Goal: Task Accomplishment & Management: Manage account settings

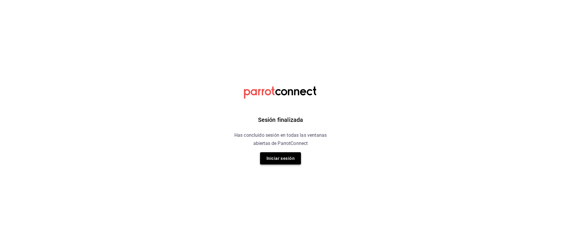
click at [279, 162] on button "Iniciar sesión" at bounding box center [280, 158] width 41 height 12
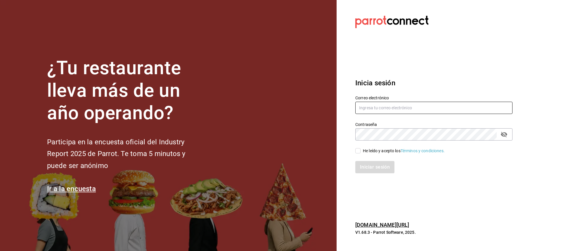
click at [370, 104] on input "text" at bounding box center [434, 108] width 157 height 12
type input "luis190101@gmail.com"
drag, startPoint x: 359, startPoint y: 152, endPoint x: 368, endPoint y: 164, distance: 14.8
click at [359, 151] on input "He leído y acepto los Términos y condiciones." at bounding box center [358, 150] width 5 height 5
checkbox input "true"
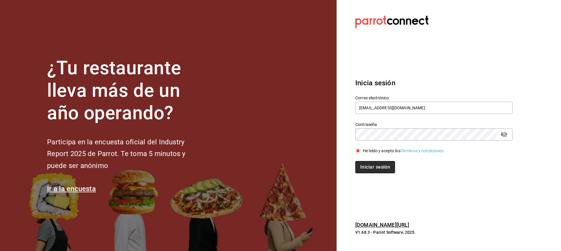
click at [377, 167] on button "Iniciar sesión" at bounding box center [376, 167] width 40 height 12
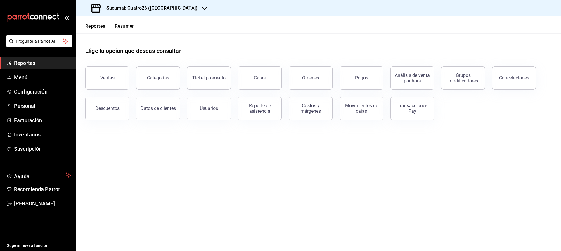
click at [202, 11] on div at bounding box center [204, 8] width 5 height 6
click at [142, 36] on div "Casa Encanto ([GEOGRAPHIC_DATA])" at bounding box center [120, 38] width 78 height 6
click at [65, 79] on span "Menú" at bounding box center [42, 77] width 57 height 8
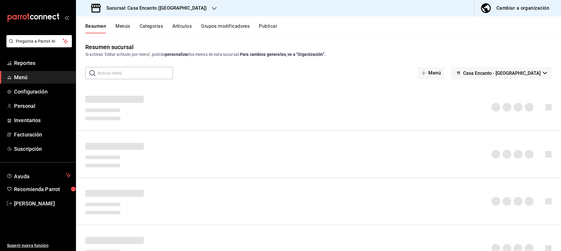
click at [180, 30] on button "Artículos" at bounding box center [182, 28] width 19 height 10
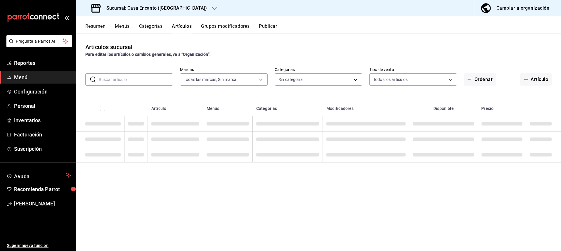
type input "dbeee84c-e3f2-405f-87ec-4bd3096e6bed"
click at [136, 82] on input "text" at bounding box center [136, 80] width 74 height 12
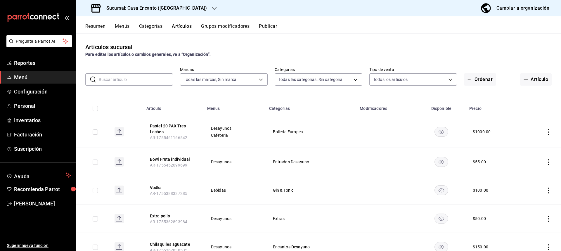
type input "adee7c60-f697-4edf-8950-ecb6c700e989,491bbf86-ef23-4733-b802-d8c40a2bb3cc,aaf78…"
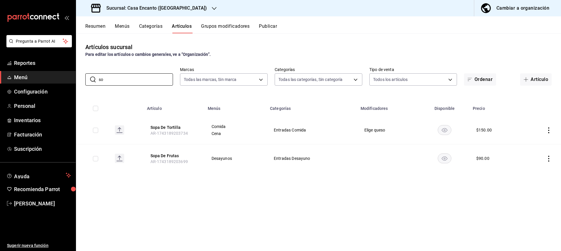
type input "s"
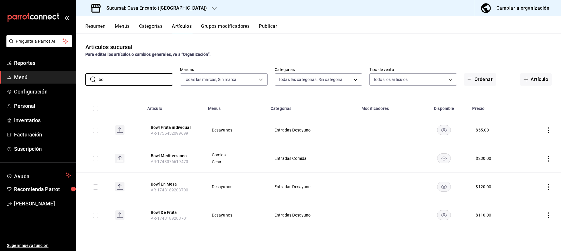
type input "b"
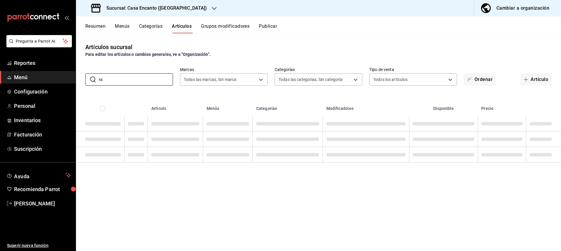
type input "r"
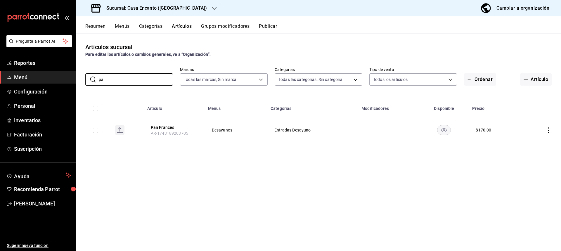
type input "p"
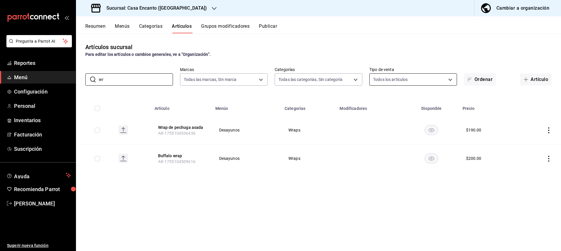
type input "w"
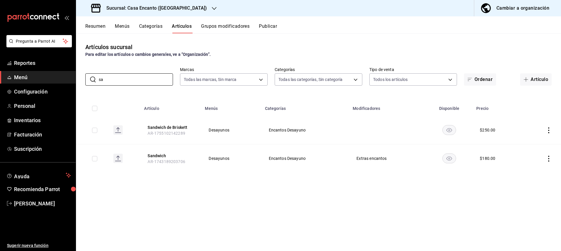
type input "s"
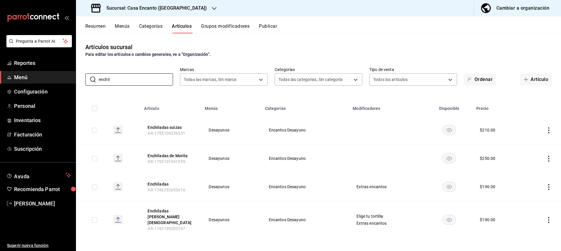
type input "enchil"
click at [551, 160] on icon "actions" at bounding box center [549, 159] width 6 height 6
click at [530, 172] on span "Editar" at bounding box center [531, 172] width 15 height 6
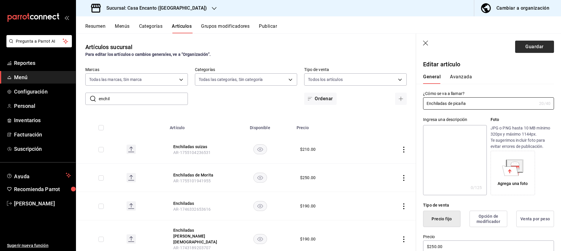
type input "Enchiladas de picaña"
click at [526, 53] on button "Guardar" at bounding box center [534, 47] width 39 height 12
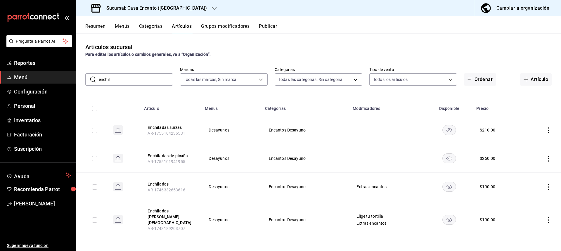
click at [163, 79] on input "enchil" at bounding box center [136, 80] width 74 height 12
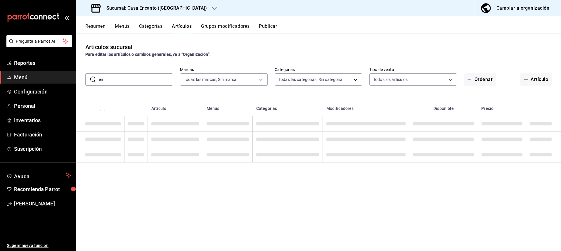
type input "e"
type input "s"
type input "e"
type input "h"
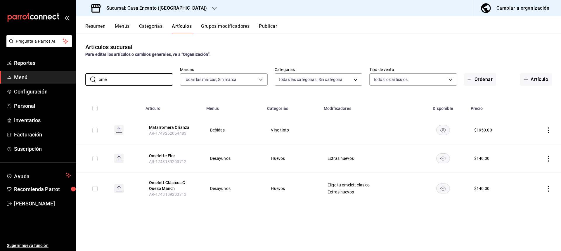
type input "ome"
click at [547, 157] on icon "actions" at bounding box center [549, 159] width 6 height 6
click at [525, 173] on span "Editar" at bounding box center [531, 172] width 15 height 6
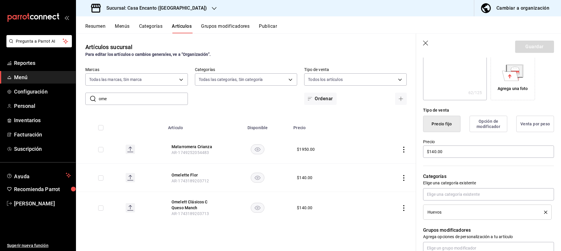
scroll to position [117, 0]
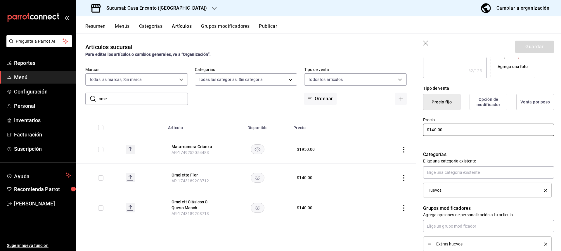
drag, startPoint x: 434, startPoint y: 130, endPoint x: 465, endPoint y: 139, distance: 32.1
click at [434, 131] on input "$140.00" at bounding box center [488, 130] width 131 height 12
type textarea "x"
type input "$10.00"
type textarea "x"
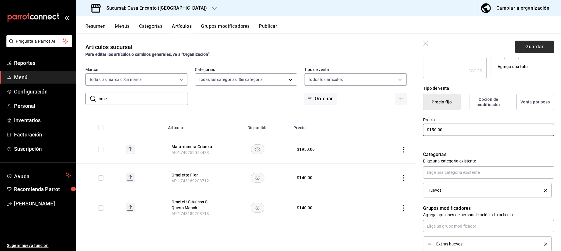
type input "$150.00"
click at [524, 51] on button "Guardar" at bounding box center [534, 47] width 39 height 12
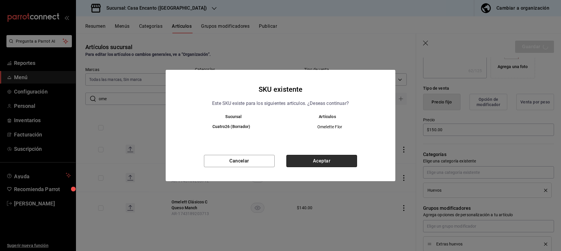
click at [305, 158] on button "Aceptar" at bounding box center [322, 161] width 71 height 12
type textarea "x"
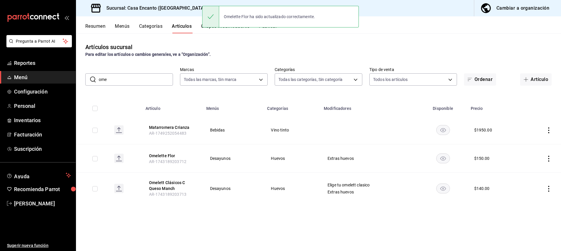
click at [149, 75] on input "ome" at bounding box center [136, 80] width 74 height 12
type input "o"
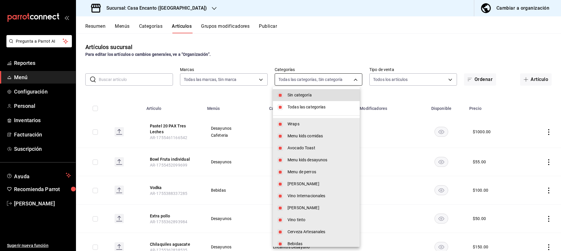
click at [297, 74] on body "Pregunta a Parrot AI Reportes Menú Configuración Personal Inventarios Facturaci…" at bounding box center [280, 125] width 561 height 251
click at [325, 95] on span "Sin categoría" at bounding box center [322, 95] width 68 height 6
checkbox input "false"
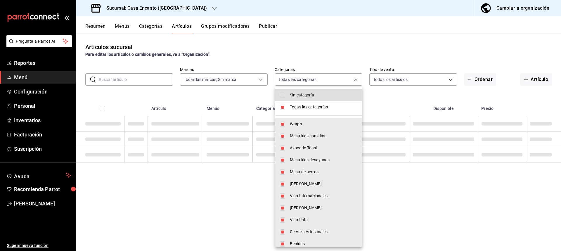
click at [325, 102] on li "Todas las categorías" at bounding box center [318, 107] width 87 height 12
checkbox input "false"
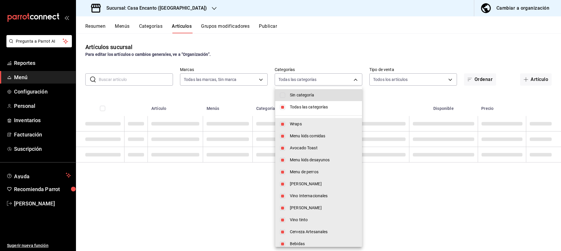
checkbox input "false"
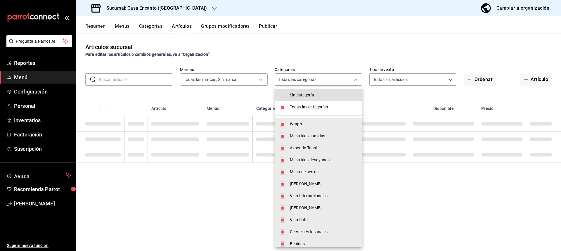
checkbox input "false"
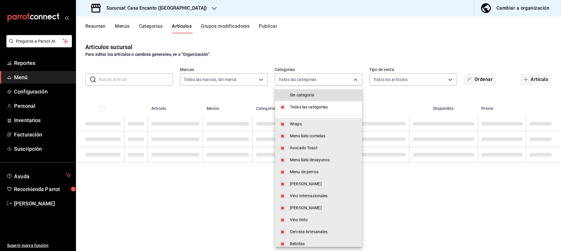
checkbox input "false"
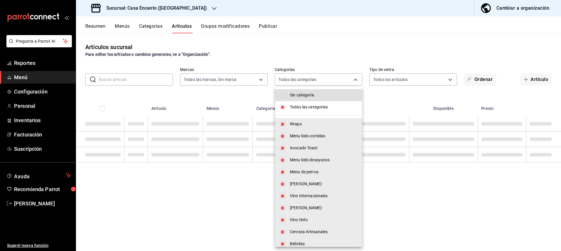
checkbox input "false"
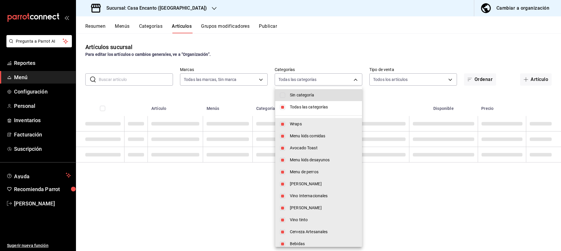
checkbox input "false"
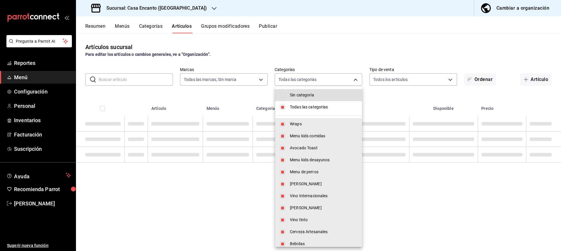
checkbox input "false"
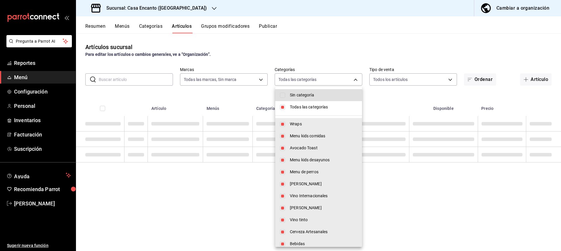
checkbox input "false"
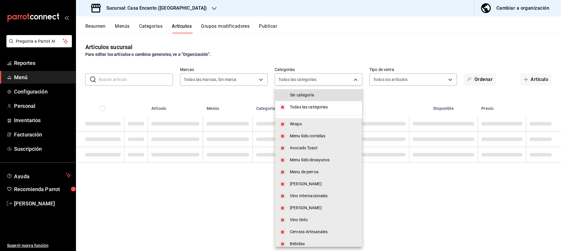
checkbox input "false"
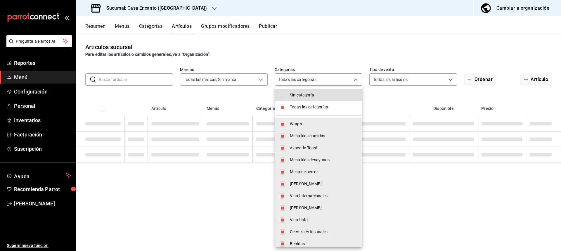
checkbox input "false"
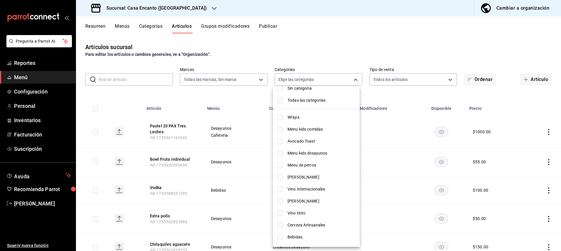
scroll to position [4, 0]
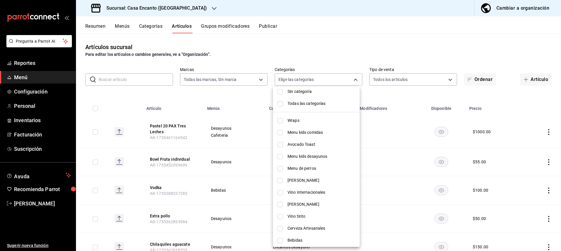
click at [315, 158] on span "Menu kids desayunos" at bounding box center [322, 157] width 68 height 6
type input "373dde06-9362-4a2b-8257-ab7f6430c5fc"
checkbox input "true"
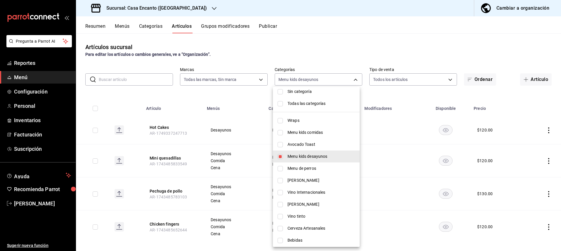
click at [327, 79] on div at bounding box center [280, 125] width 561 height 251
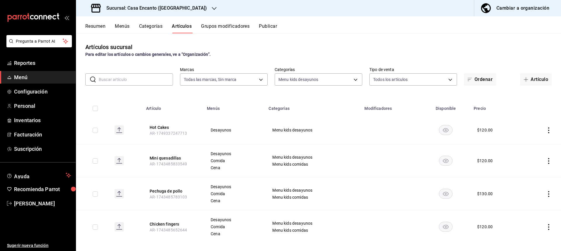
click at [541, 131] on td at bounding box center [542, 130] width 39 height 28
click at [546, 132] on icon "actions" at bounding box center [549, 130] width 6 height 6
click at [520, 142] on span "Editar" at bounding box center [527, 144] width 15 height 6
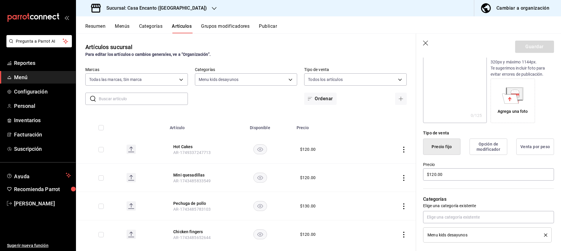
scroll to position [88, 0]
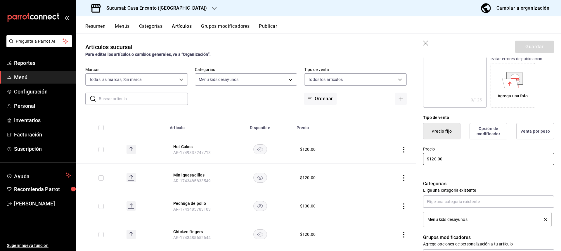
click at [435, 159] on input "$120.00" at bounding box center [488, 159] width 131 height 12
type input "$160.00"
click at [525, 46] on button "Guardar" at bounding box center [534, 47] width 39 height 12
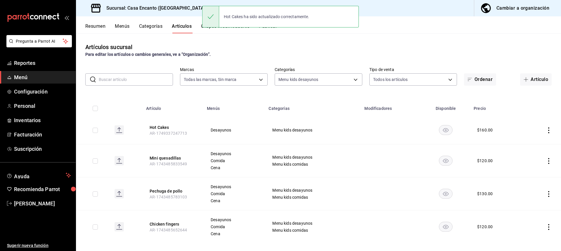
click at [546, 161] on icon "actions" at bounding box center [549, 161] width 6 height 6
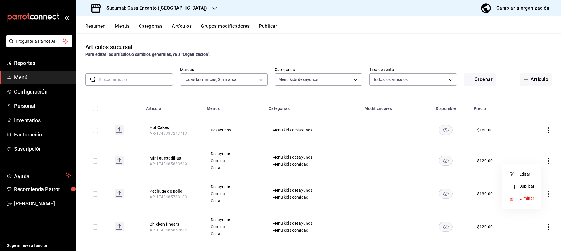
click at [516, 175] on icon at bounding box center [512, 174] width 7 height 7
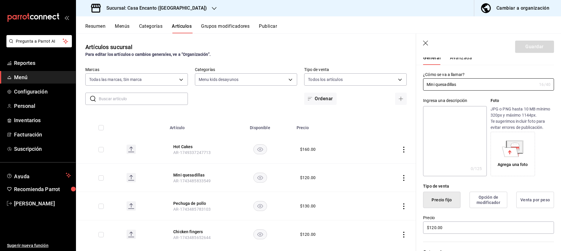
scroll to position [29, 0]
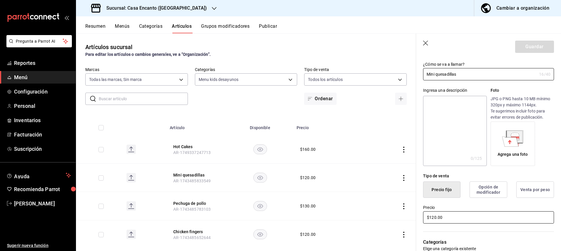
click at [433, 219] on input "$120.00" at bounding box center [488, 217] width 131 height 12
type input "$140.00"
click at [527, 53] on button "Guardar" at bounding box center [534, 47] width 39 height 12
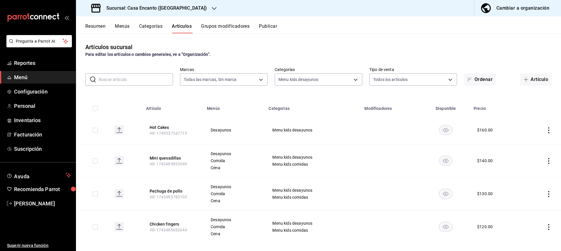
click at [549, 194] on icon "actions" at bounding box center [549, 194] width 1 height 6
click at [509, 211] on li "Editar" at bounding box center [521, 207] width 35 height 12
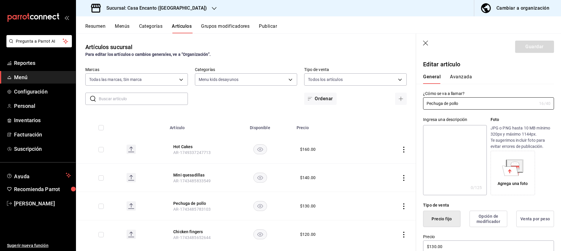
scroll to position [88, 0]
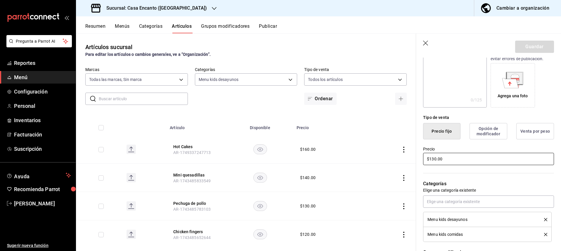
click at [434, 160] on input "$130.00" at bounding box center [488, 159] width 131 height 12
type input "$150.00"
click at [525, 41] on button "Guardar" at bounding box center [534, 47] width 39 height 12
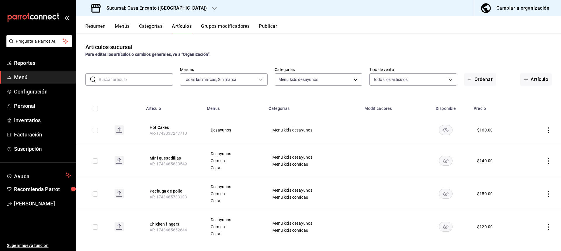
scroll to position [6, 0]
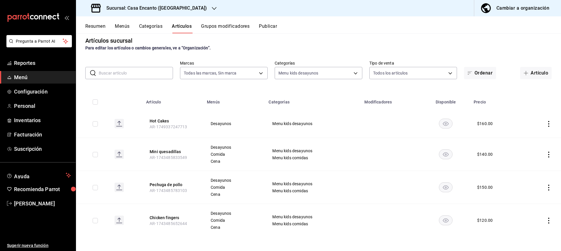
click at [546, 220] on icon "actions" at bounding box center [549, 221] width 6 height 6
click at [518, 213] on div at bounding box center [514, 211] width 11 height 7
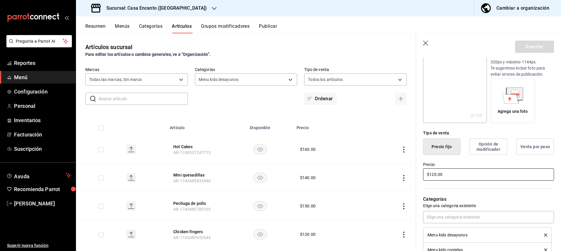
scroll to position [88, 0]
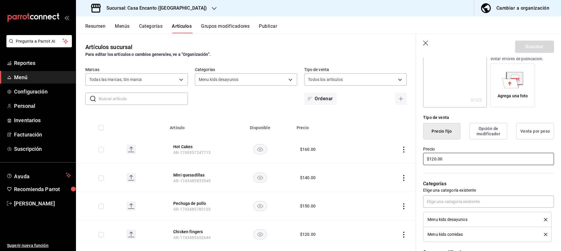
click at [434, 159] on input "$120.00" at bounding box center [488, 159] width 131 height 12
type input "$140.00"
click at [525, 41] on button "Guardar" at bounding box center [534, 47] width 39 height 12
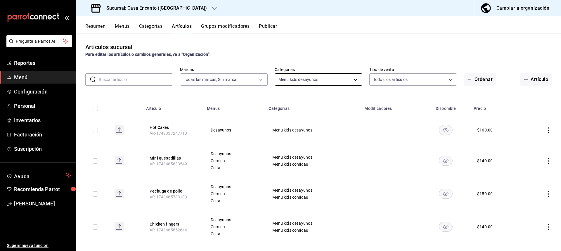
click at [316, 81] on body "Pregunta a Parrot AI Reportes Menú Configuración Personal Inventarios Facturaci…" at bounding box center [280, 125] width 561 height 251
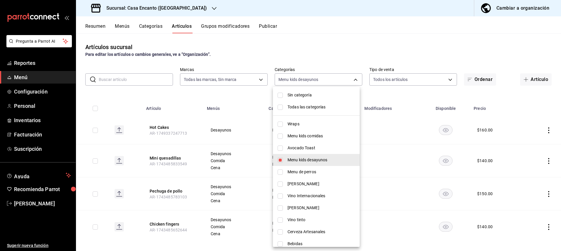
click at [319, 150] on span "Avocado Toast" at bounding box center [322, 148] width 68 height 6
type input "373dde06-9362-4a2b-8257-ab7f6430c5fc,aaf78e6b-a087-4212-8201-db5e281d85e2"
checkbox input "true"
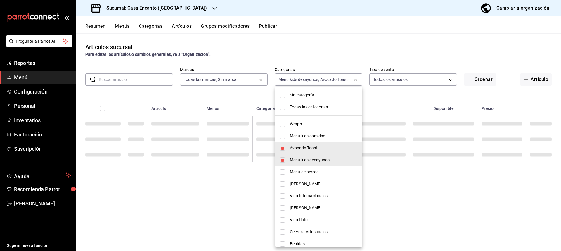
click at [317, 155] on li "Menu kids desayunos" at bounding box center [318, 160] width 87 height 12
type input "aaf78e6b-a087-4212-8201-db5e281d85e2"
checkbox input "false"
click at [348, 81] on div at bounding box center [280, 125] width 561 height 251
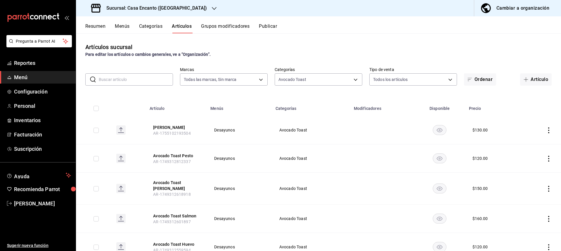
click at [546, 129] on icon "actions" at bounding box center [549, 130] width 6 height 6
click at [519, 145] on div at bounding box center [514, 143] width 11 height 7
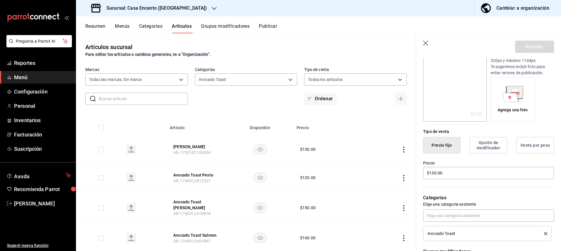
scroll to position [88, 0]
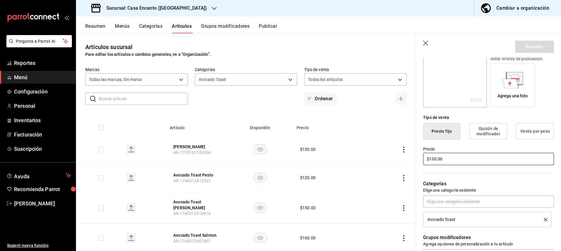
click at [433, 158] on input "$130.00" at bounding box center [488, 159] width 131 height 12
type input "$150.00"
click at [526, 50] on button "Guardar" at bounding box center [534, 47] width 39 height 12
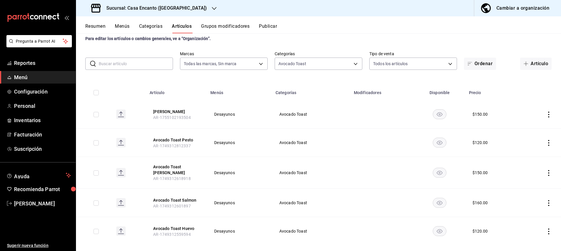
scroll to position [24, 0]
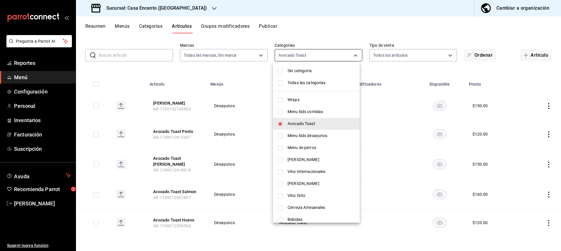
click at [287, 52] on body "Pregunta a Parrot AI Reportes Menú Configuración Personal Inventarios Facturaci…" at bounding box center [280, 125] width 561 height 251
click at [319, 120] on li "Avocado Toast" at bounding box center [316, 124] width 87 height 12
checkbox input "false"
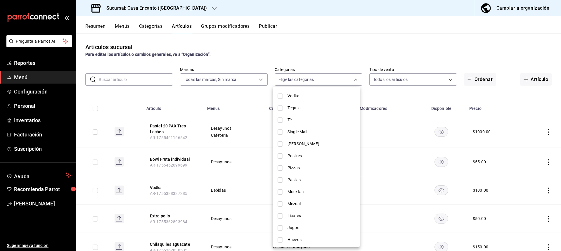
scroll to position [322, 0]
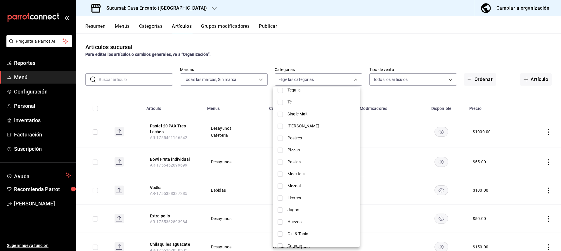
click at [285, 209] on li "Jugos" at bounding box center [316, 210] width 87 height 12
type input "a697bb0c-0e8a-478d-b98b-63f815b67c67"
checkbox input "true"
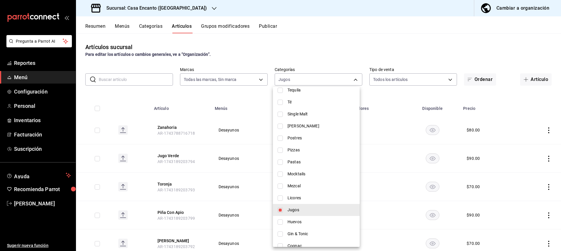
click at [327, 82] on div at bounding box center [280, 125] width 561 height 251
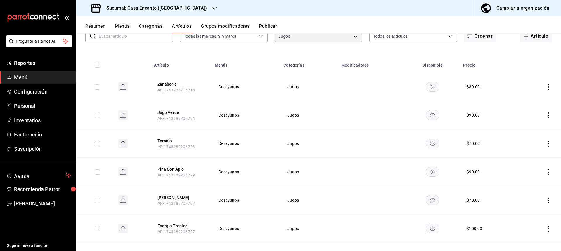
scroll to position [0, 0]
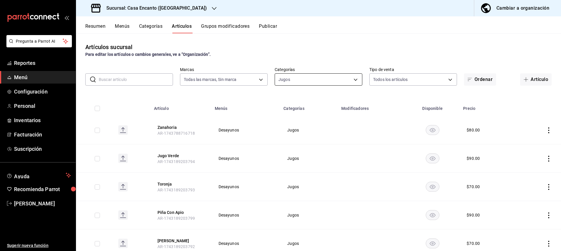
click at [309, 77] on body "Pregunta a Parrot AI Reportes Menú Configuración Personal Inventarios Facturaci…" at bounding box center [280, 125] width 561 height 251
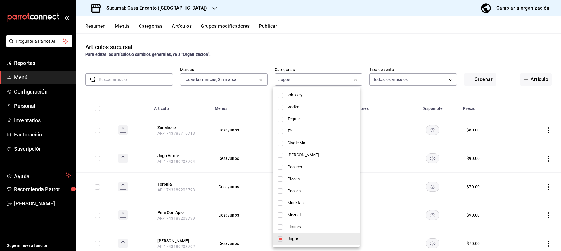
scroll to position [322, 0]
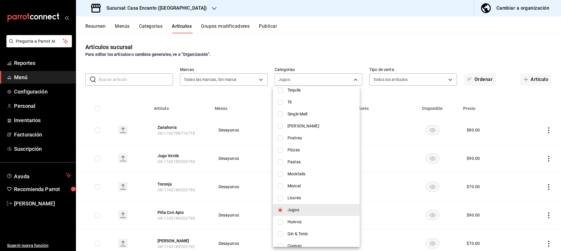
click at [293, 211] on span "Jugos" at bounding box center [322, 210] width 68 height 6
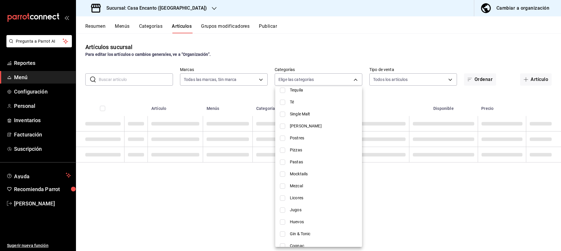
checkbox input "false"
click at [299, 174] on span "Mocktails" at bounding box center [324, 174] width 68 height 6
type input "96591670-658c-4104-a4d9-df5b9c06a5b5"
checkbox input "true"
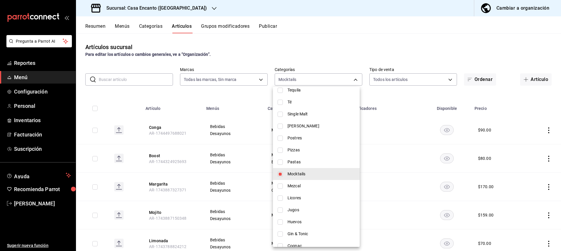
click at [346, 77] on div at bounding box center [280, 125] width 561 height 251
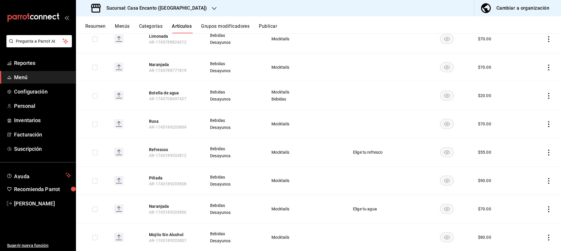
scroll to position [175, 0]
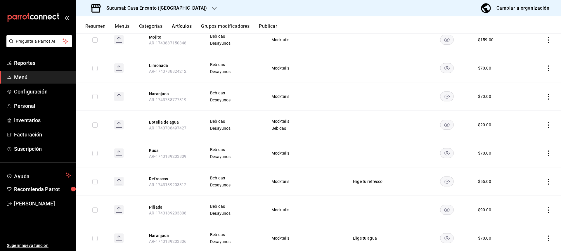
click at [546, 94] on icon "actions" at bounding box center [549, 97] width 6 height 6
click at [521, 133] on span "Eliminar" at bounding box center [527, 134] width 15 height 5
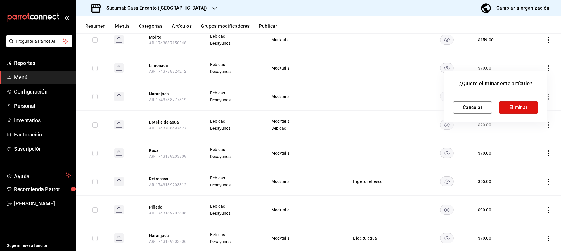
click at [517, 110] on button "Eliminar" at bounding box center [518, 107] width 39 height 12
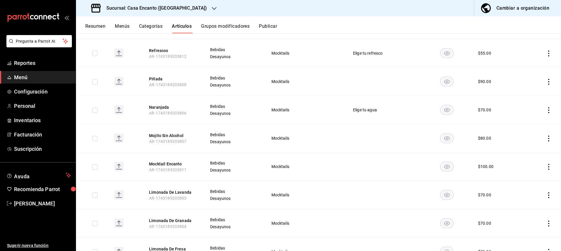
scroll to position [273, 0]
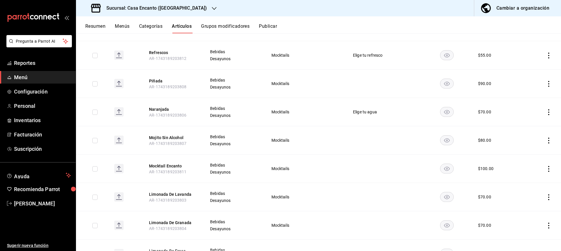
click at [546, 82] on icon "actions" at bounding box center [549, 84] width 6 height 6
click at [523, 101] on li "Editar" at bounding box center [521, 97] width 35 height 12
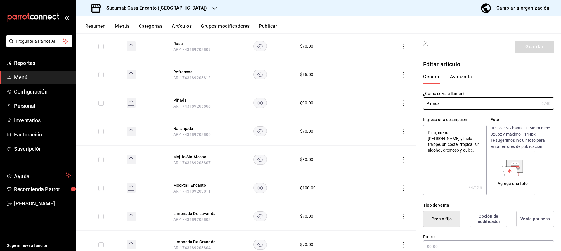
type textarea "x"
type input "$90.00"
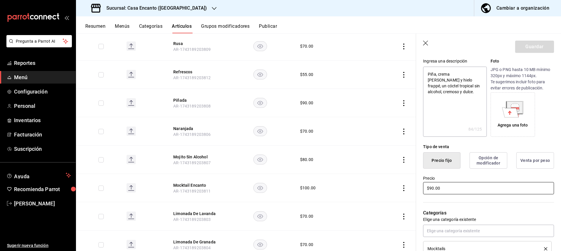
click at [432, 189] on input "$90.00" at bounding box center [488, 188] width 131 height 12
type textarea "x"
type input "$0.00"
type textarea "x"
type input "$80.00"
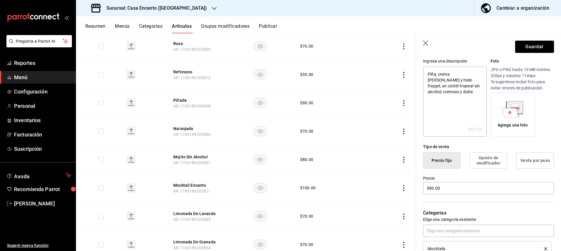
click at [537, 40] on header "Guardar" at bounding box center [488, 46] width 145 height 24
click at [534, 48] on button "Guardar" at bounding box center [534, 47] width 39 height 12
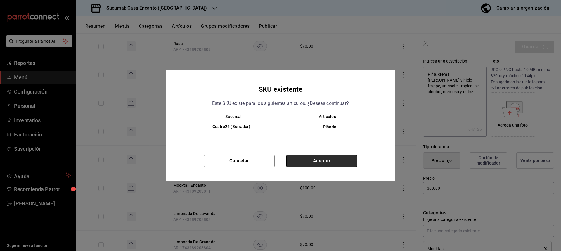
click at [317, 160] on button "Aceptar" at bounding box center [322, 161] width 71 height 12
type textarea "x"
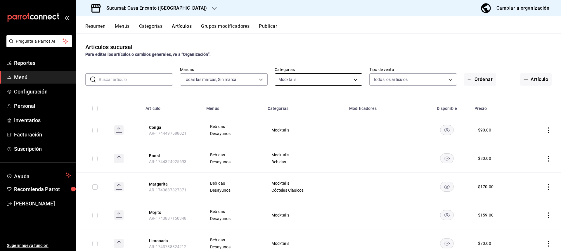
click at [315, 85] on body "Pregunta a Parrot AI Reportes Menú Configuración Personal Inventarios Facturaci…" at bounding box center [280, 125] width 561 height 251
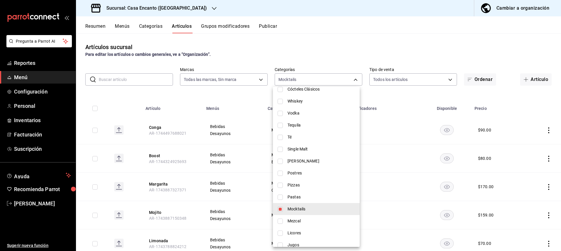
scroll to position [409, 0]
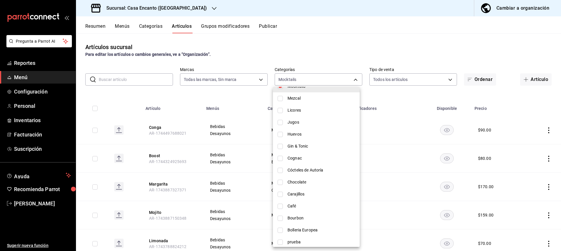
click at [327, 88] on span "Mocktails" at bounding box center [322, 86] width 68 height 6
checkbox input "false"
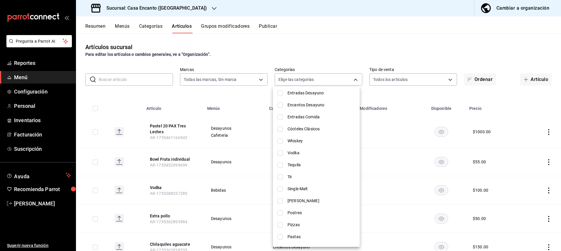
scroll to position [237, 0]
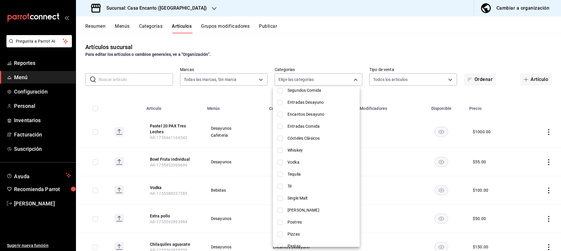
click at [316, 137] on span "Cócteles Clásicos" at bounding box center [322, 138] width 68 height 6
type input "c82db63e-94a5-4541-b7e7-b9b55927df98"
checkbox input "true"
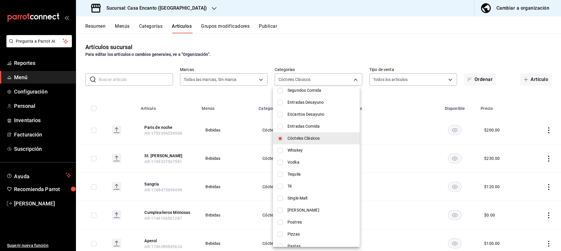
click at [328, 79] on div at bounding box center [280, 125] width 561 height 251
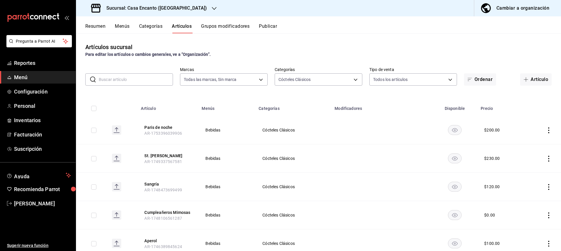
click at [547, 158] on icon "actions" at bounding box center [549, 159] width 6 height 6
click at [528, 170] on span "Editar" at bounding box center [527, 172] width 15 height 6
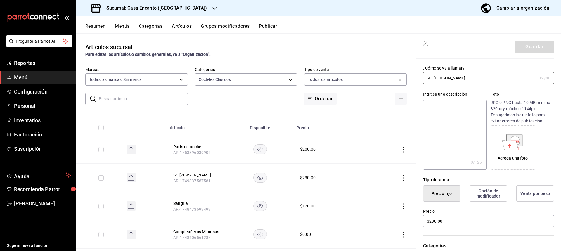
scroll to position [88, 0]
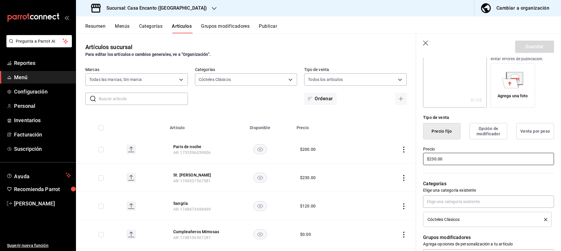
drag, startPoint x: 433, startPoint y: 158, endPoint x: 458, endPoint y: 163, distance: 25.6
click at [434, 158] on input "$230.00" at bounding box center [488, 159] width 131 height 12
type input "$150.00"
click at [524, 52] on button "Guardar" at bounding box center [534, 47] width 39 height 12
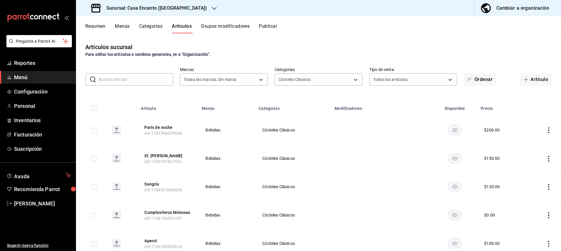
click at [546, 160] on icon "actions" at bounding box center [549, 159] width 6 height 6
click at [521, 173] on span "Editar" at bounding box center [527, 172] width 15 height 6
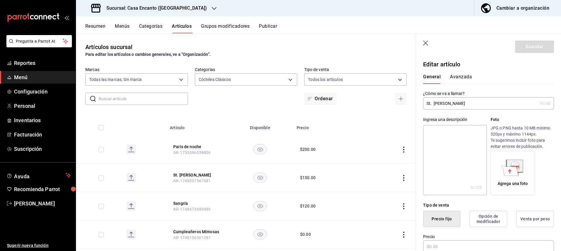
type input "$150.00"
type input "St. [PERSON_NAME]"
click at [540, 52] on button "Guardar" at bounding box center [534, 47] width 39 height 12
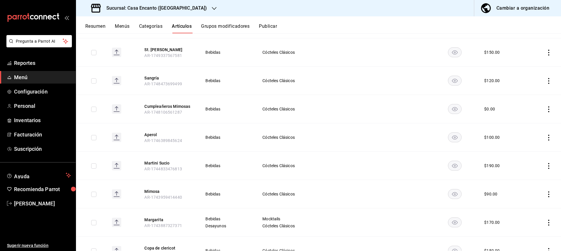
scroll to position [117, 0]
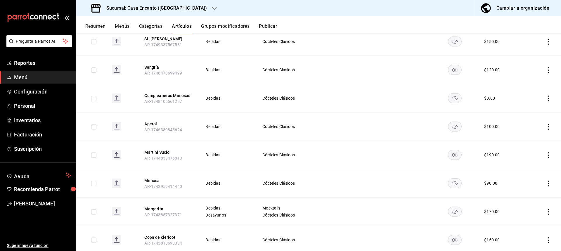
click at [546, 125] on icon "actions" at bounding box center [549, 127] width 6 height 6
click at [525, 141] on span "Editar" at bounding box center [527, 140] width 15 height 6
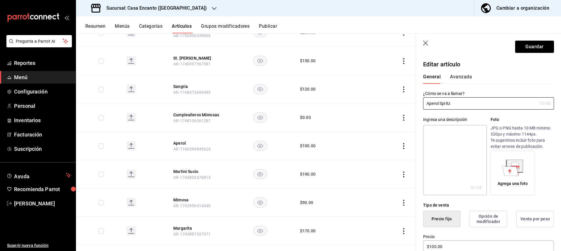
scroll to position [88, 0]
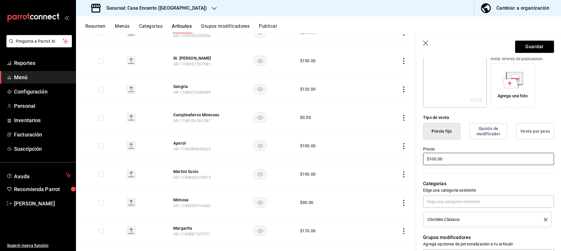
type input "Aperol Spritz"
drag, startPoint x: 433, startPoint y: 159, endPoint x: 439, endPoint y: 163, distance: 8.0
click at [433, 159] on input "$100.00" at bounding box center [488, 159] width 131 height 12
type input "$150.00"
click at [525, 50] on button "Guardar" at bounding box center [534, 47] width 39 height 12
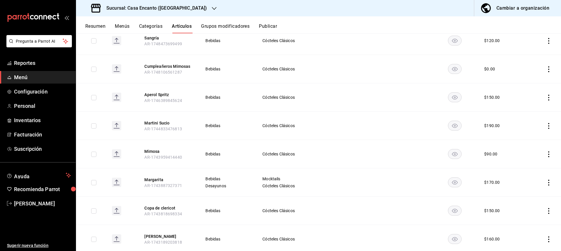
scroll to position [175, 0]
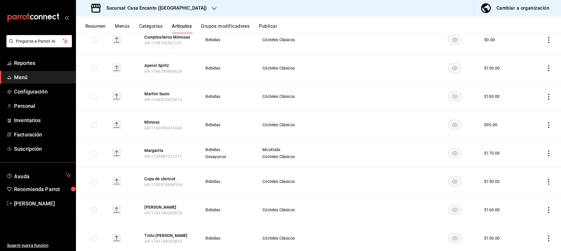
click at [546, 126] on icon "actions" at bounding box center [549, 125] width 6 height 6
click at [530, 140] on span "Editar" at bounding box center [527, 138] width 15 height 6
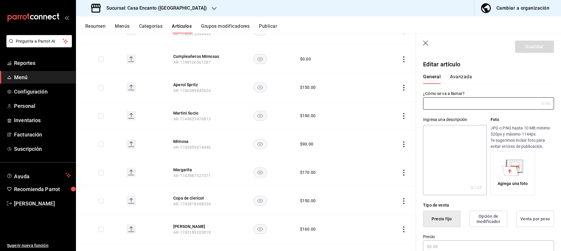
type input "Mimosa"
type input "AR-1743959414440"
type input "$90.00"
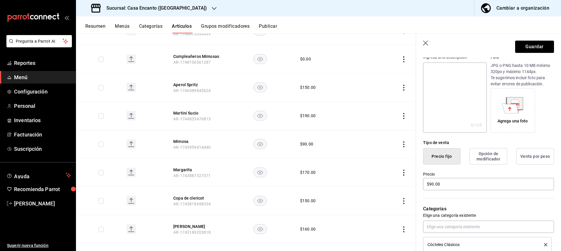
scroll to position [146, 0]
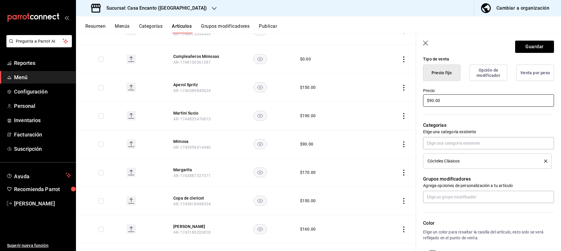
type input "Mimosa naranja"
click at [430, 98] on input "$90.00" at bounding box center [488, 100] width 131 height 12
type input "$9.00"
type input "$145.00"
click at [529, 46] on button "Guardar" at bounding box center [534, 47] width 39 height 12
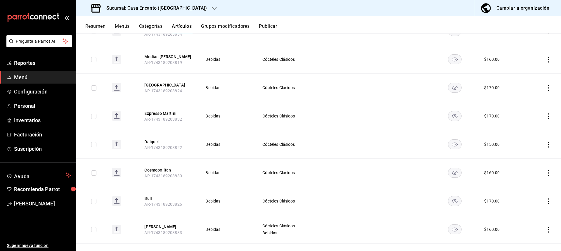
scroll to position [645, 0]
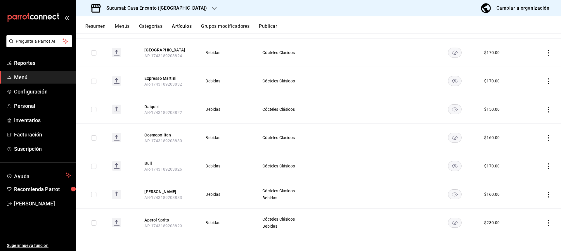
click at [546, 225] on icon "actions" at bounding box center [549, 223] width 6 height 6
click at [517, 238] on div at bounding box center [514, 236] width 11 height 6
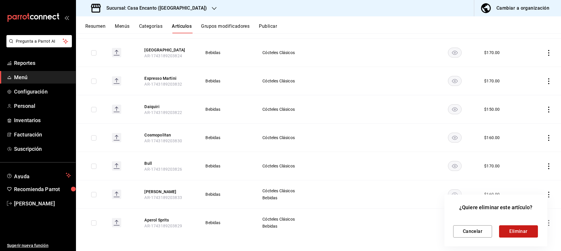
click at [512, 229] on button "Eliminar" at bounding box center [518, 231] width 39 height 12
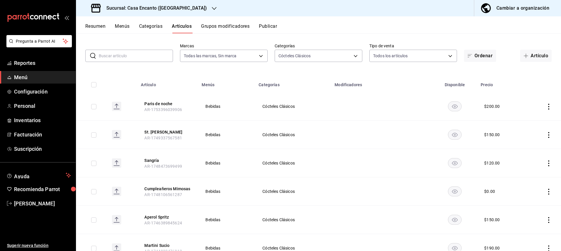
scroll to position [0, 0]
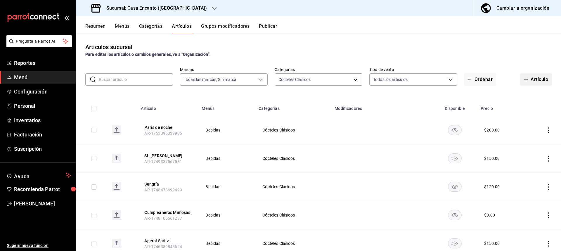
click at [527, 80] on button "Artículo" at bounding box center [536, 79] width 32 height 12
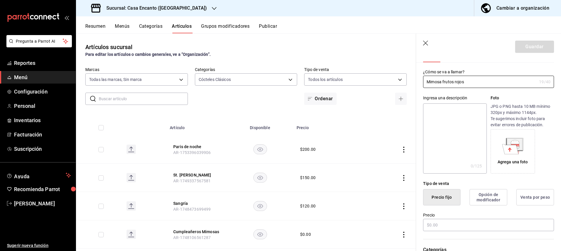
scroll to position [58, 0]
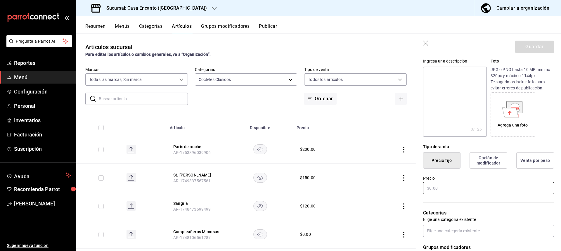
type input "Mimosa frutos rojos"
click at [438, 187] on input "text" at bounding box center [488, 188] width 131 height 12
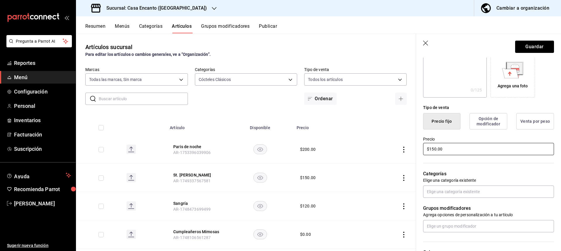
scroll to position [117, 0]
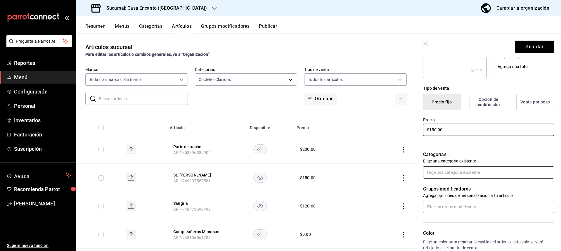
type input "$150.00"
click at [483, 177] on input "text" at bounding box center [488, 172] width 131 height 12
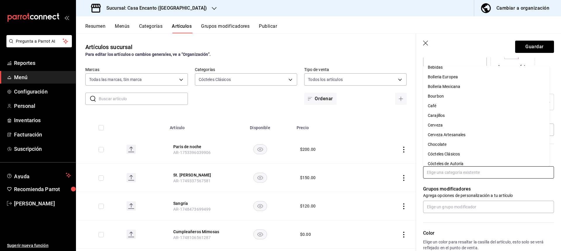
scroll to position [29, 0]
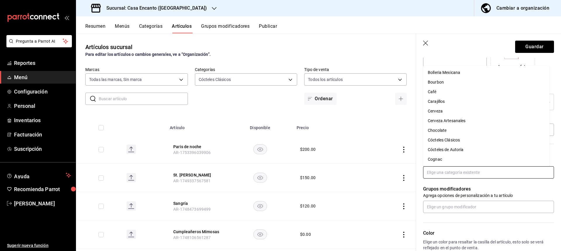
click at [465, 142] on li "Cócteles Clásicos" at bounding box center [486, 140] width 127 height 10
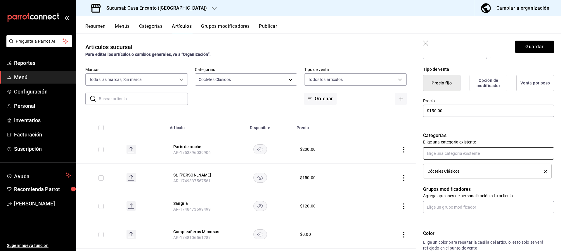
scroll to position [146, 0]
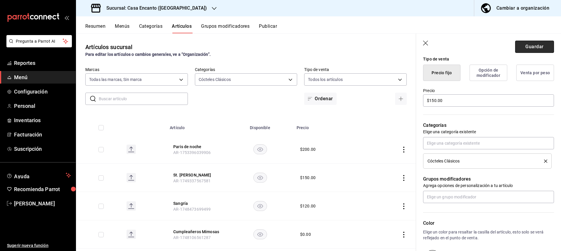
click at [523, 43] on button "Guardar" at bounding box center [534, 47] width 39 height 12
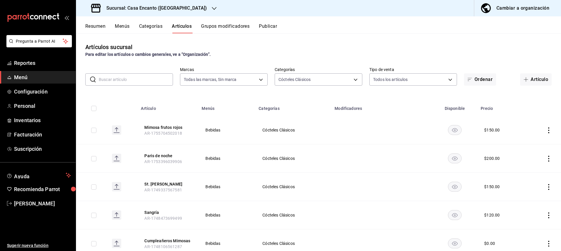
click at [149, 78] on input "text" at bounding box center [136, 80] width 74 height 12
click at [335, 77] on body "Pregunta a Parrot AI Reportes Menú Configuración Personal Inventarios Facturaci…" at bounding box center [280, 125] width 561 height 251
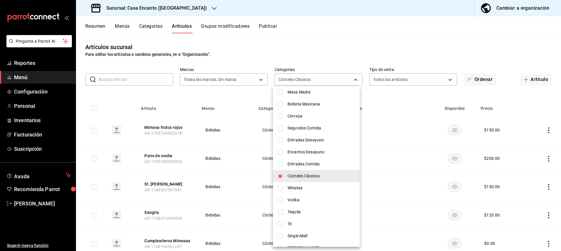
scroll to position [205, 0]
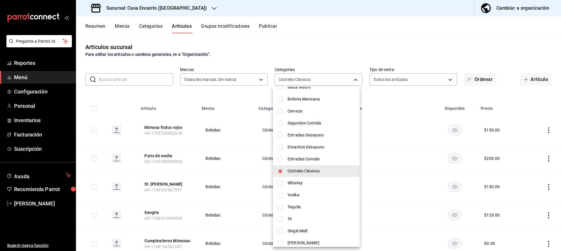
click at [303, 170] on span "Cócteles Clásicos" at bounding box center [322, 171] width 68 height 6
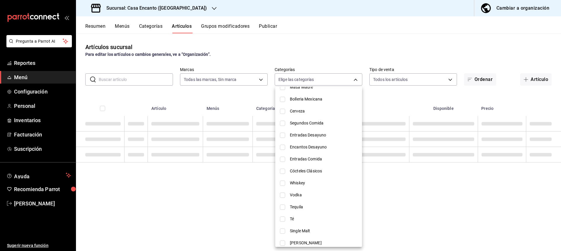
checkbox input "false"
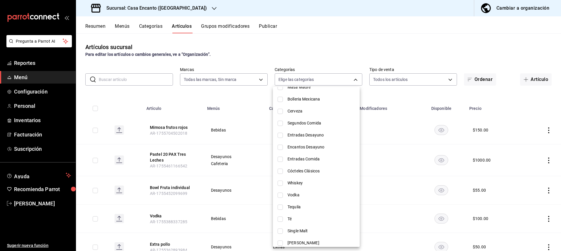
click at [311, 146] on span "Encantos Desayuno" at bounding box center [322, 147] width 68 height 6
type input "2b4e6bc8-2de1-400e-9357-867551afb340"
checkbox input "true"
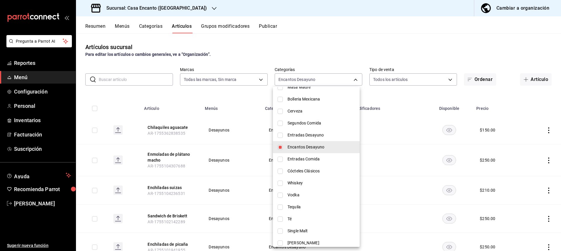
click at [352, 82] on div at bounding box center [280, 125] width 561 height 251
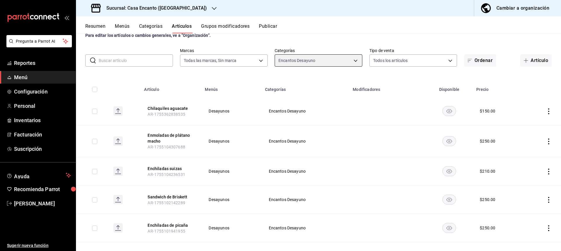
scroll to position [29, 0]
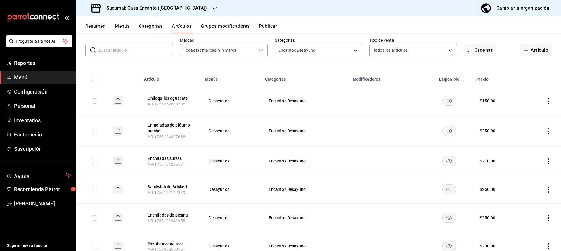
click at [546, 100] on icon "actions" at bounding box center [549, 101] width 6 height 6
click at [522, 111] on li "Editar" at bounding box center [521, 114] width 35 height 12
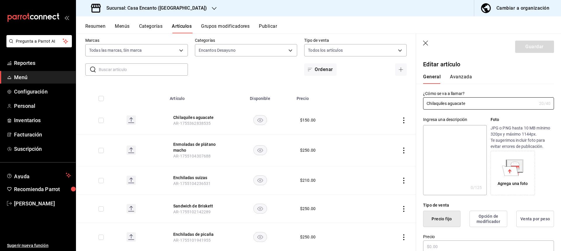
type input "$150.00"
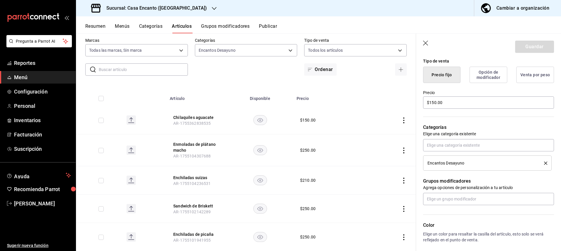
scroll to position [146, 0]
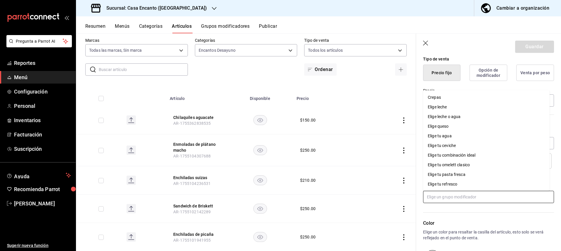
click at [458, 197] on input "text" at bounding box center [488, 197] width 131 height 12
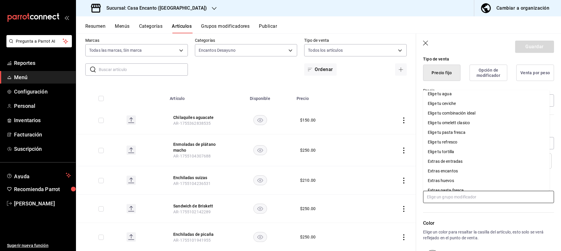
scroll to position [49, 0]
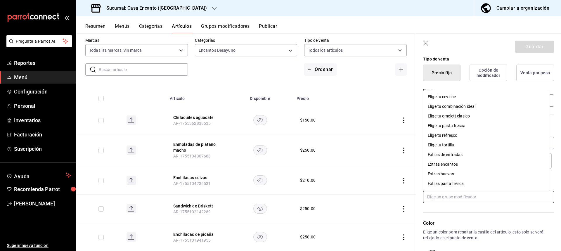
click at [474, 164] on li "Extras encantos" at bounding box center [486, 165] width 127 height 10
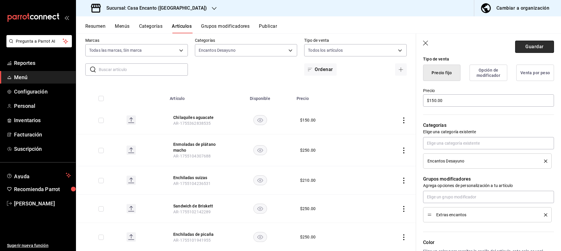
click at [545, 46] on button "Guardar" at bounding box center [534, 47] width 39 height 12
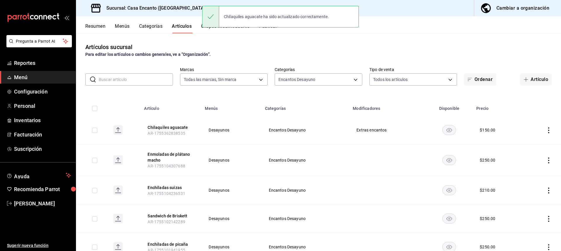
click at [271, 30] on button "Publicar" at bounding box center [268, 28] width 18 height 10
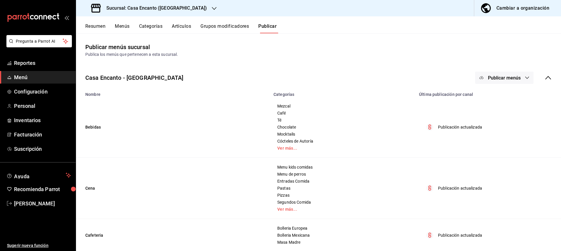
click at [491, 77] on span "Publicar menús" at bounding box center [504, 78] width 33 height 6
click at [482, 98] on circle at bounding box center [482, 96] width 9 height 9
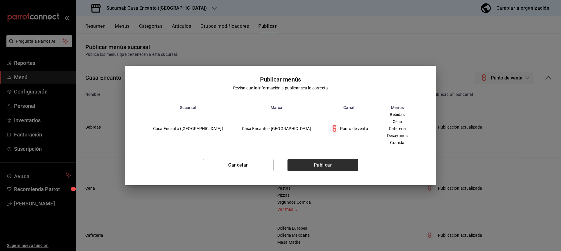
click at [320, 168] on button "Publicar" at bounding box center [323, 165] width 71 height 12
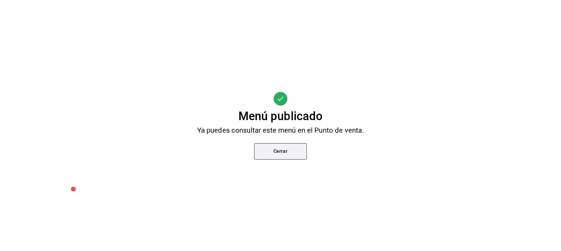
click at [280, 151] on button "Cerrar" at bounding box center [280, 151] width 53 height 16
